Goal: Task Accomplishment & Management: Manage account settings

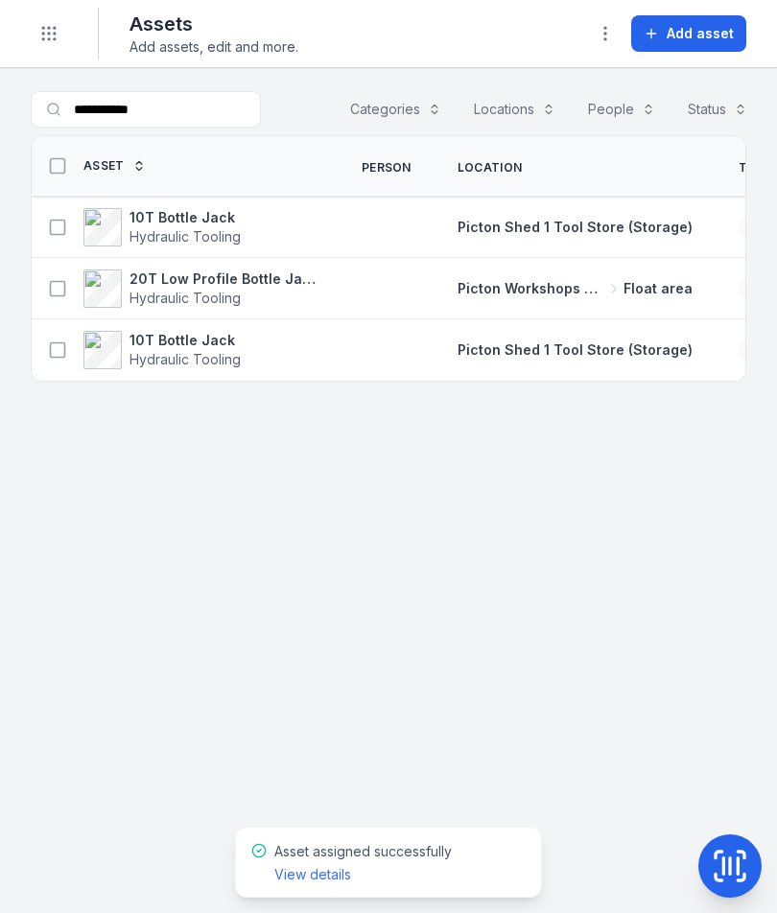
click at [171, 113] on input "**********" at bounding box center [146, 109] width 230 height 36
type input "*"
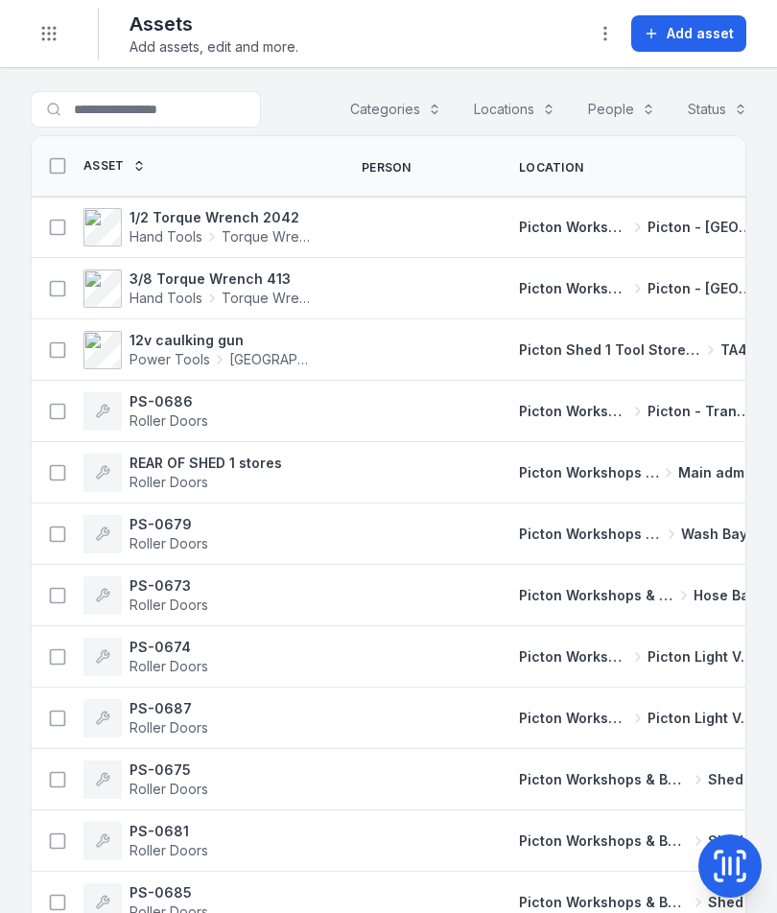
click at [43, 36] on icon "Toggle navigation" at bounding box center [48, 33] width 19 height 19
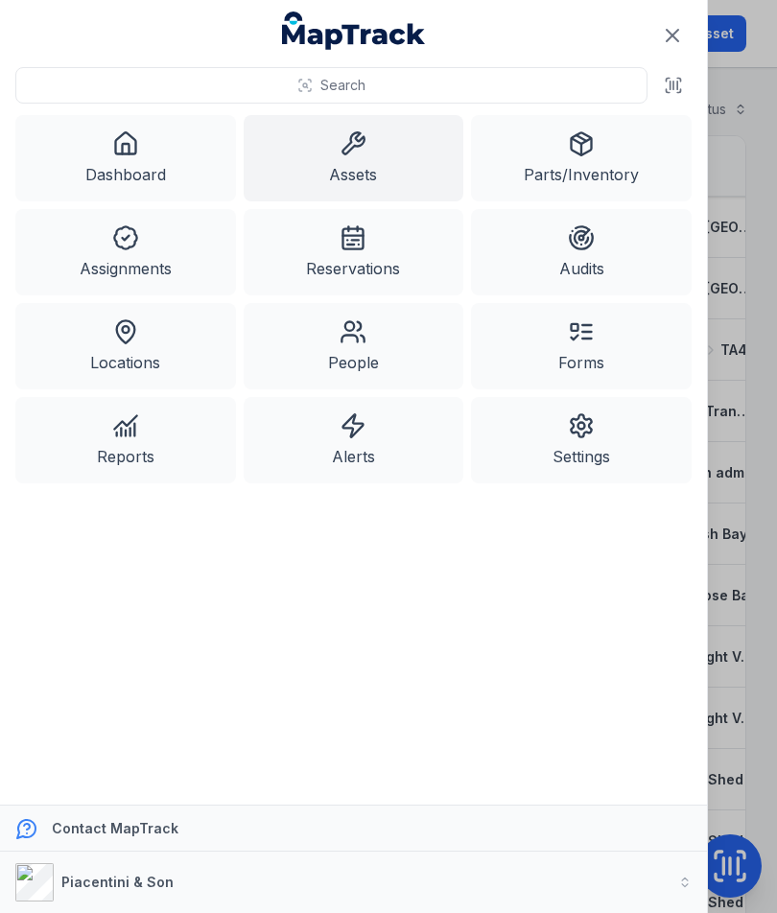
click at [98, 253] on link "Assignments" at bounding box center [125, 252] width 221 height 86
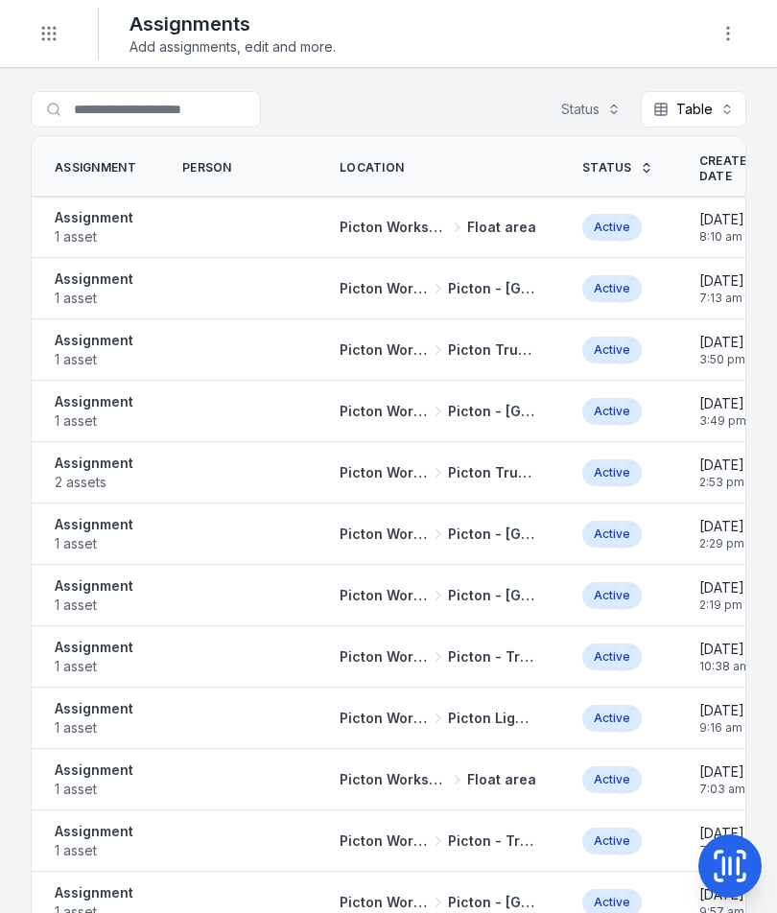
click at [116, 470] on strong "Assignment" at bounding box center [94, 463] width 79 height 19
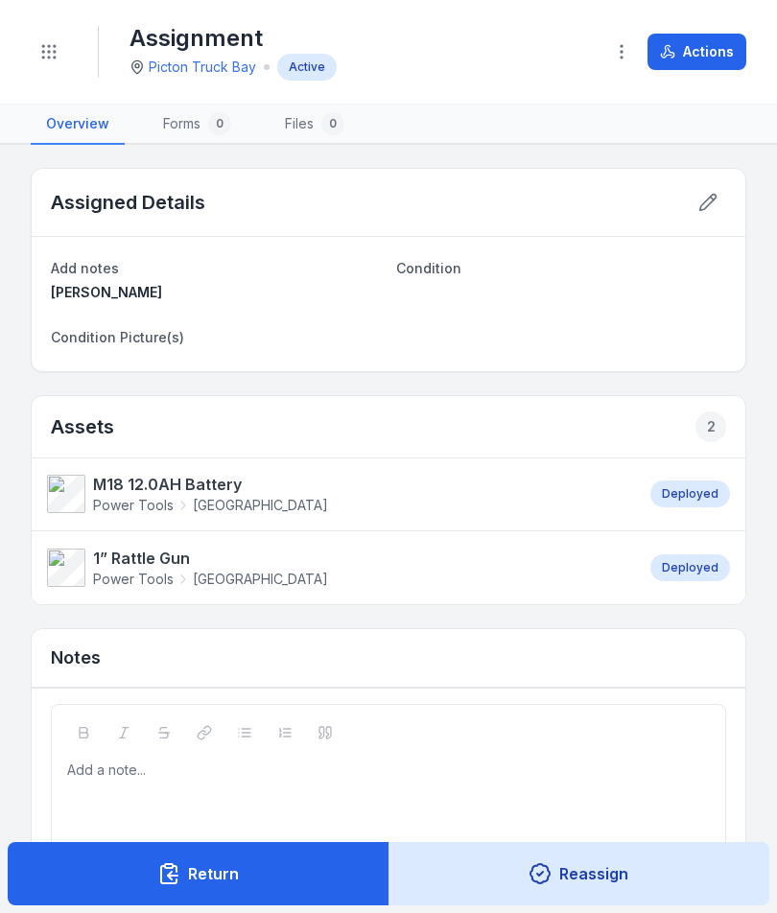
click at [710, 46] on button "Actions" at bounding box center [696, 52] width 99 height 36
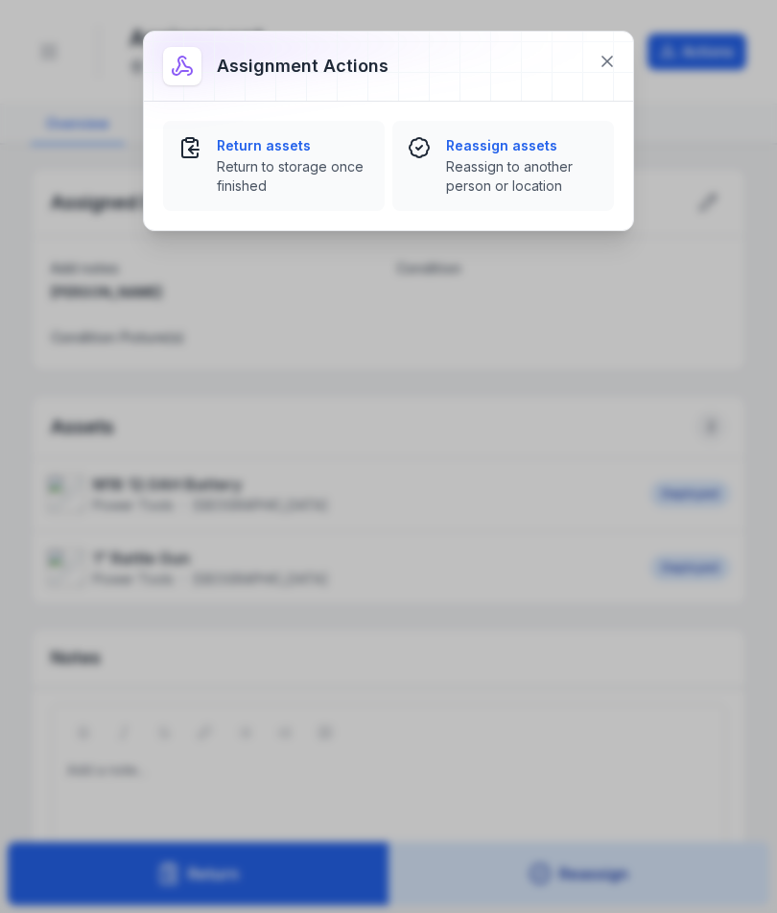
click at [263, 169] on span "Return to storage once finished" at bounding box center [293, 176] width 152 height 38
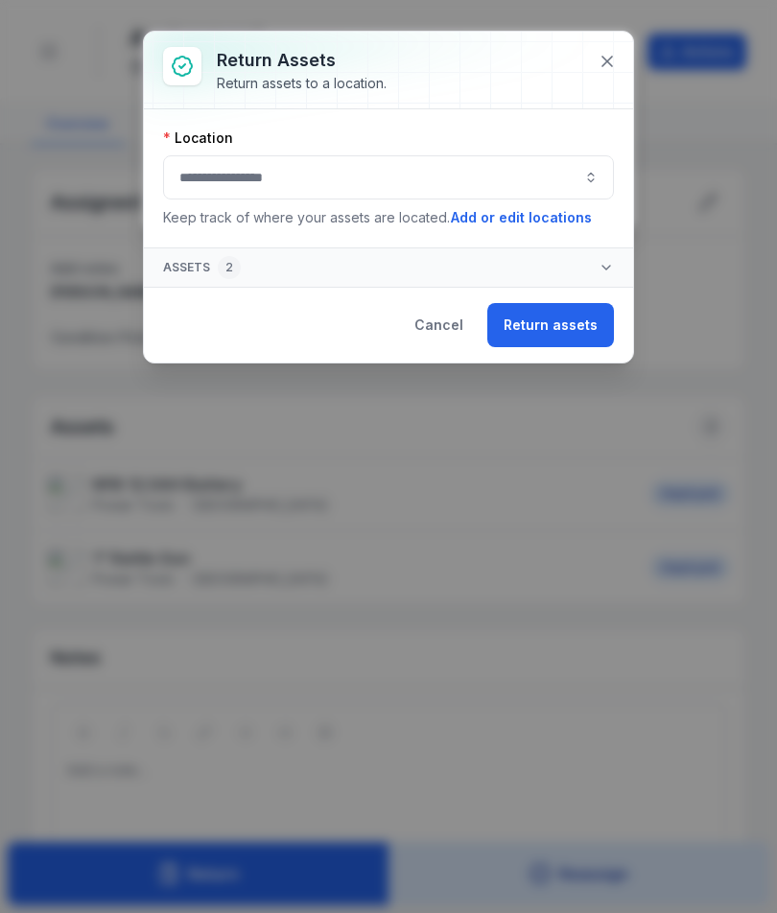
click at [276, 162] on button "button" at bounding box center [388, 177] width 451 height 44
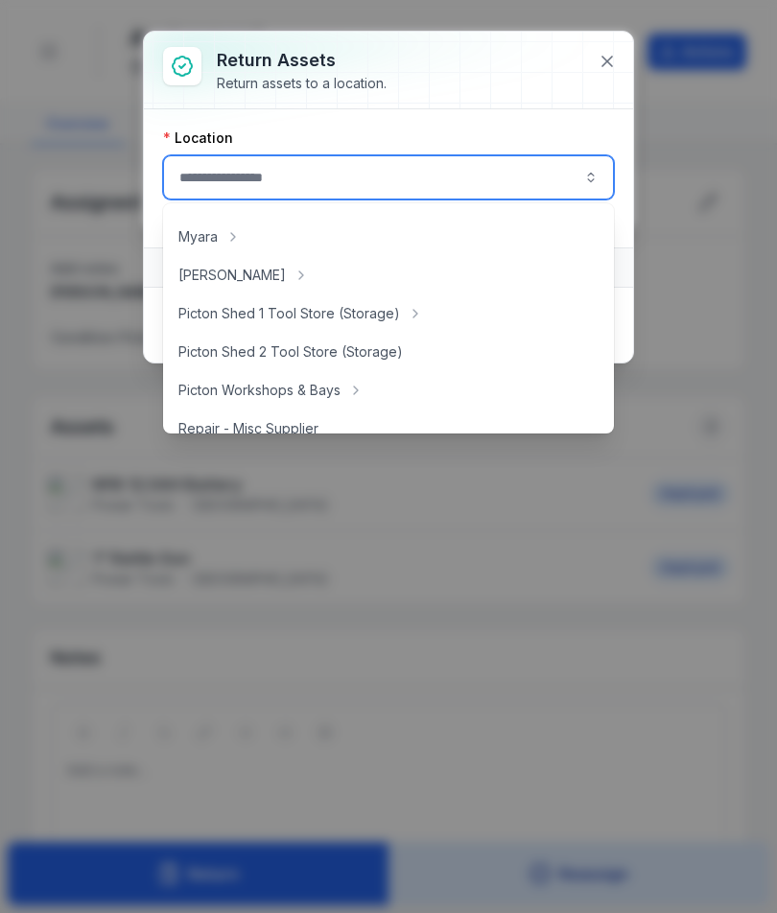
scroll to position [308, 0]
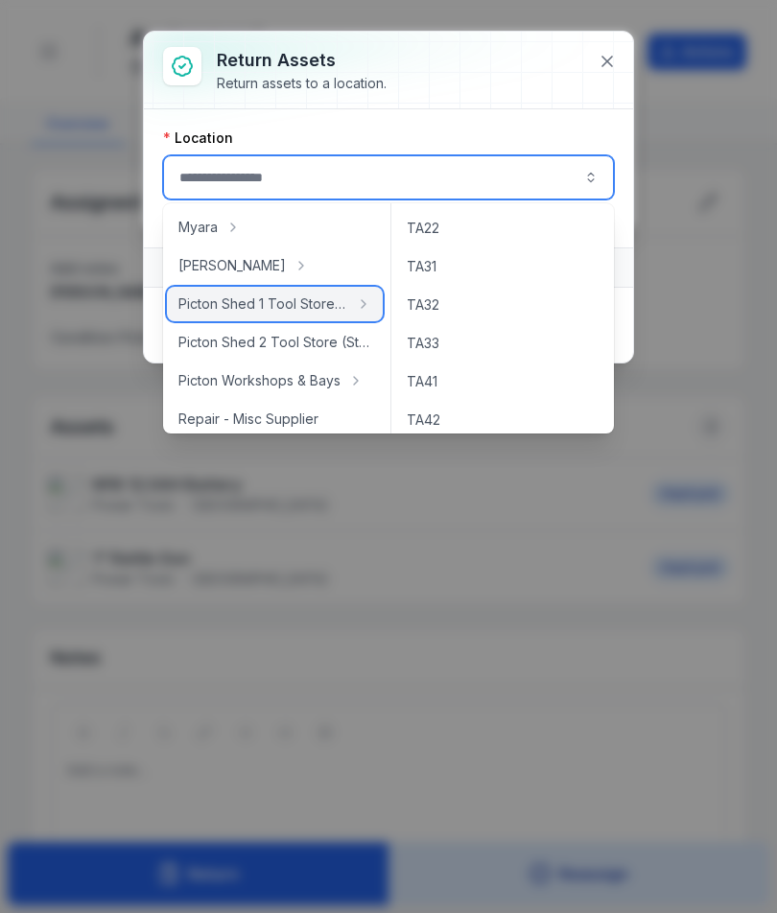
click at [242, 309] on span "Picton Shed 1 Tool Store (Storage)" at bounding box center [263, 303] width 170 height 19
type input "**********"
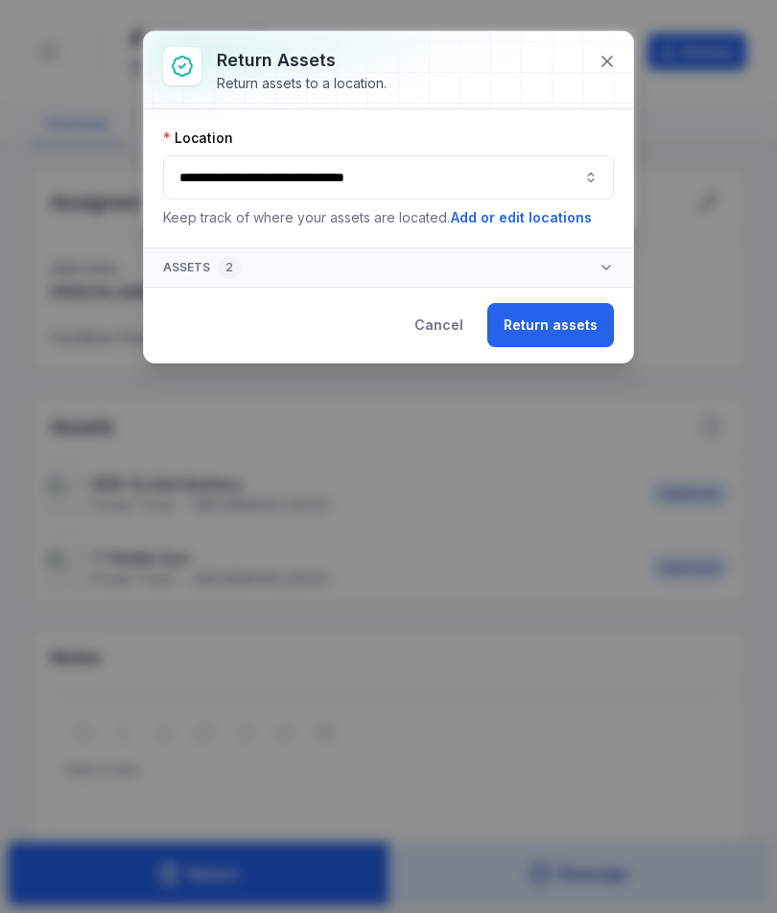
click at [518, 328] on button "Return assets" at bounding box center [550, 325] width 127 height 44
